Goal: Book appointment/travel/reservation

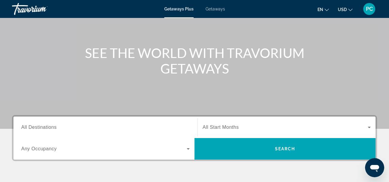
scroll to position [95, 0]
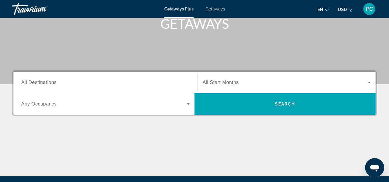
click at [38, 82] on span "All Destinations" at bounding box center [38, 82] width 35 height 5
click at [38, 82] on input "Destination All Destinations" at bounding box center [105, 82] width 168 height 7
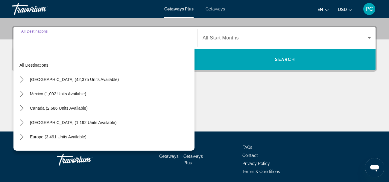
scroll to position [146, 0]
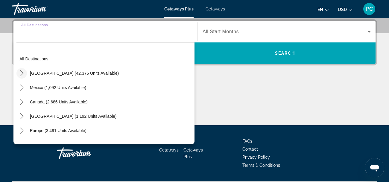
click at [21, 70] on icon "Toggle United States (42,375 units available) submenu" at bounding box center [22, 73] width 6 height 6
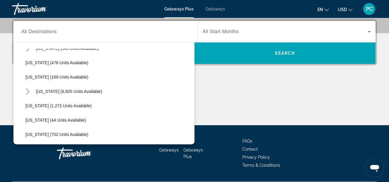
scroll to position [0, 0]
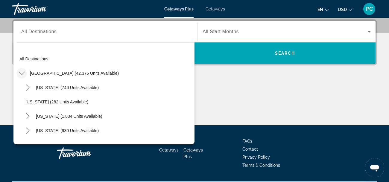
click at [118, 133] on div "[US_STATE] (930 units available)" at bounding box center [108, 131] width 172 height 14
click at [59, 119] on span "Select destination: California (1,834 units available)" at bounding box center [69, 116] width 72 height 14
type input "**********"
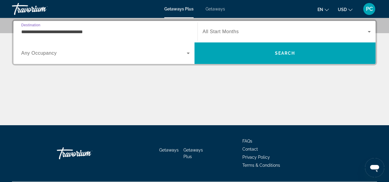
click at [118, 54] on span "Search widget" at bounding box center [103, 53] width 165 height 7
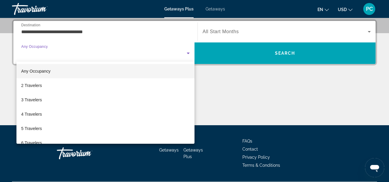
click at [33, 48] on div at bounding box center [194, 91] width 389 height 182
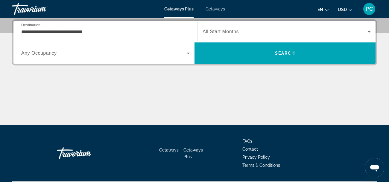
click at [212, 95] on div "Main content" at bounding box center [194, 103] width 365 height 45
click at [24, 48] on div "Search widget" at bounding box center [105, 53] width 168 height 17
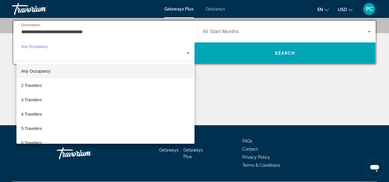
click at [24, 48] on div at bounding box center [194, 91] width 389 height 182
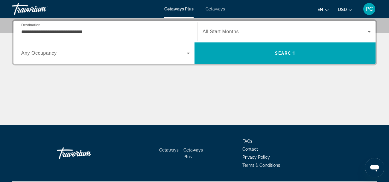
click at [10, 35] on div "**********" at bounding box center [194, 72] width 389 height 106
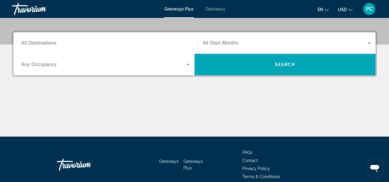
scroll to position [143, 0]
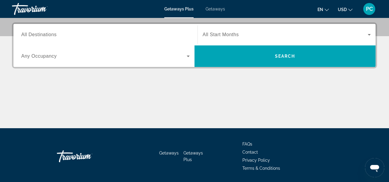
click at [37, 34] on span "All Destinations" at bounding box center [38, 34] width 35 height 5
click at [37, 34] on input "Destination All Destinations" at bounding box center [105, 34] width 168 height 7
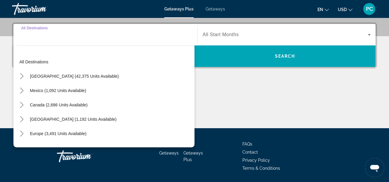
scroll to position [146, 0]
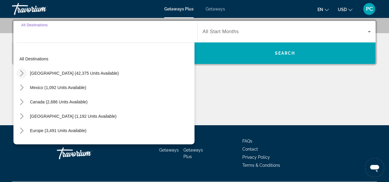
click at [24, 73] on icon "Toggle United States (42,375 units available) submenu" at bounding box center [22, 73] width 6 height 6
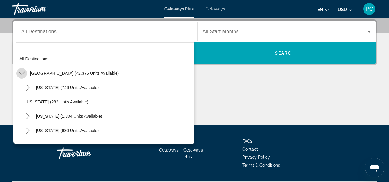
scroll to position [17, 0]
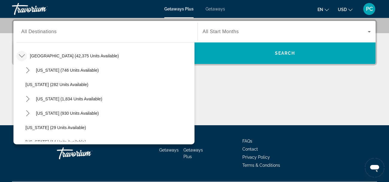
click at [190, 60] on div "[GEOGRAPHIC_DATA] (42,375 units available)" at bounding box center [105, 56] width 178 height 14
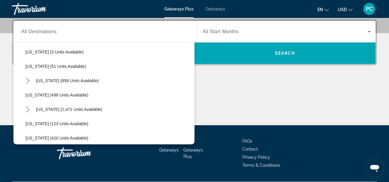
scroll to position [224, 0]
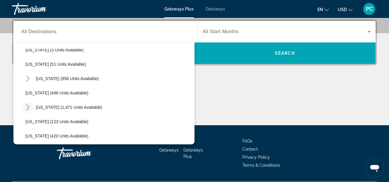
click at [27, 108] on icon "Toggle Massachusetts (1,471 units available) submenu" at bounding box center [28, 107] width 6 height 6
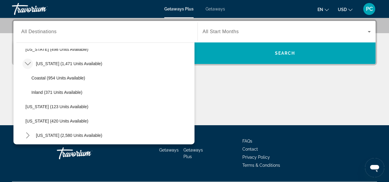
scroll to position [271, 0]
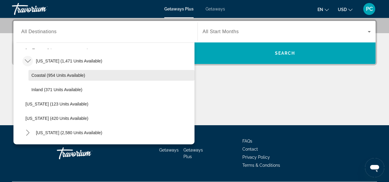
click at [44, 75] on span "Coastal (954 units available)" at bounding box center [58, 75] width 54 height 5
type input "**********"
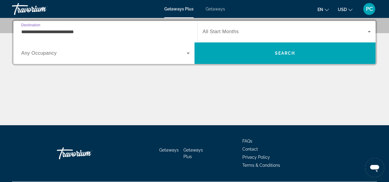
click at [247, 31] on span "Search widget" at bounding box center [285, 31] width 165 height 7
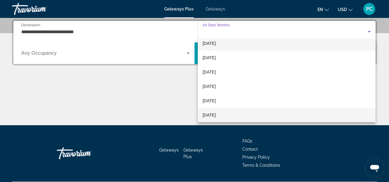
scroll to position [78, 0]
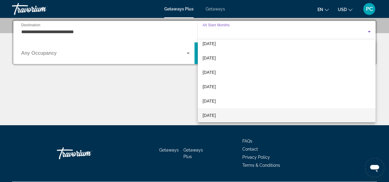
click at [209, 116] on span "[DATE]" at bounding box center [209, 115] width 13 height 7
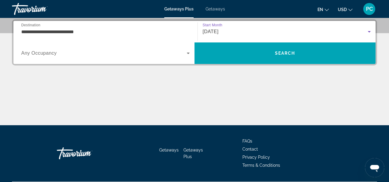
click at [189, 54] on icon "Search widget" at bounding box center [188, 53] width 7 height 7
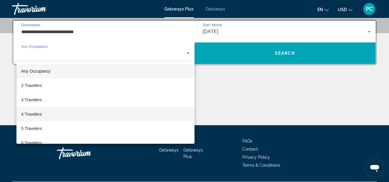
click at [28, 115] on span "4 Travelers" at bounding box center [31, 114] width 21 height 7
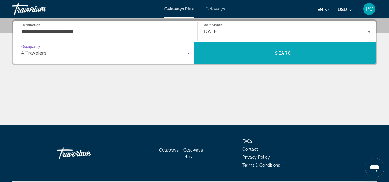
click at [290, 55] on span "Search" at bounding box center [285, 53] width 20 height 5
